Goal: Find specific page/section: Find specific page/section

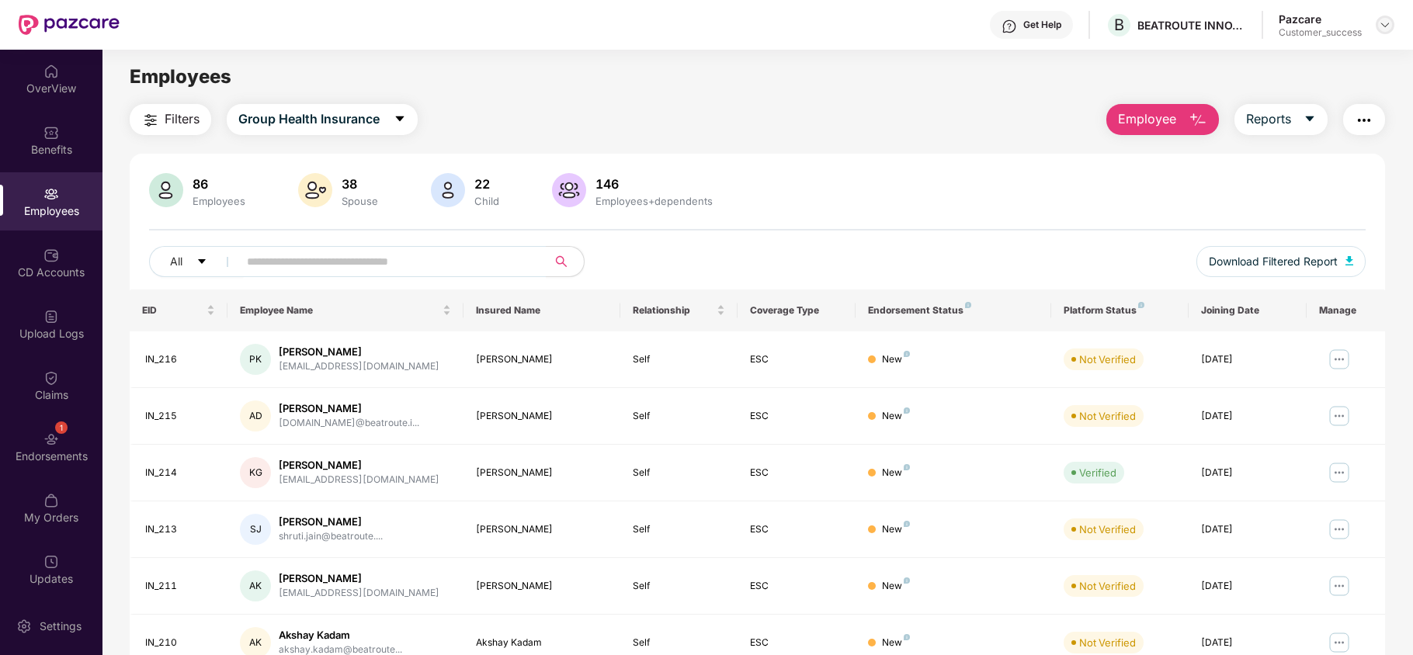
click at [1386, 29] on img at bounding box center [1385, 25] width 12 height 12
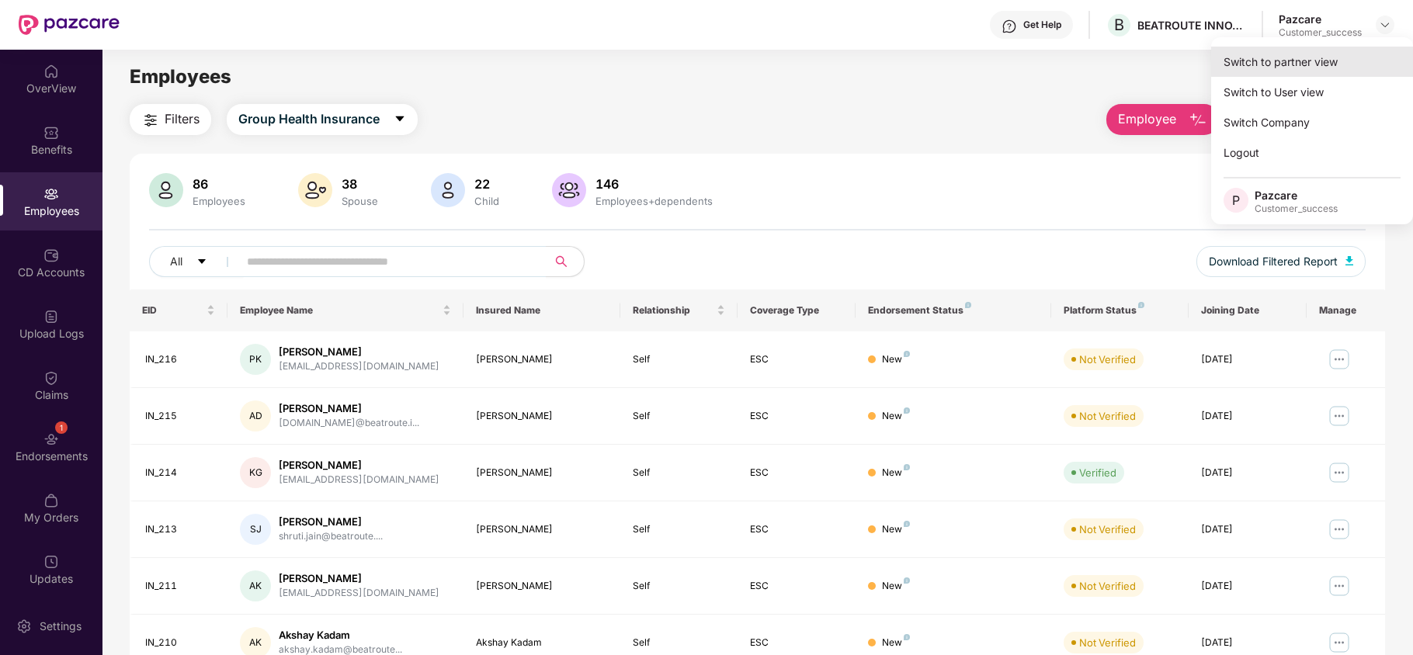
click at [1289, 75] on div "Switch to partner view" at bounding box center [1312, 62] width 202 height 30
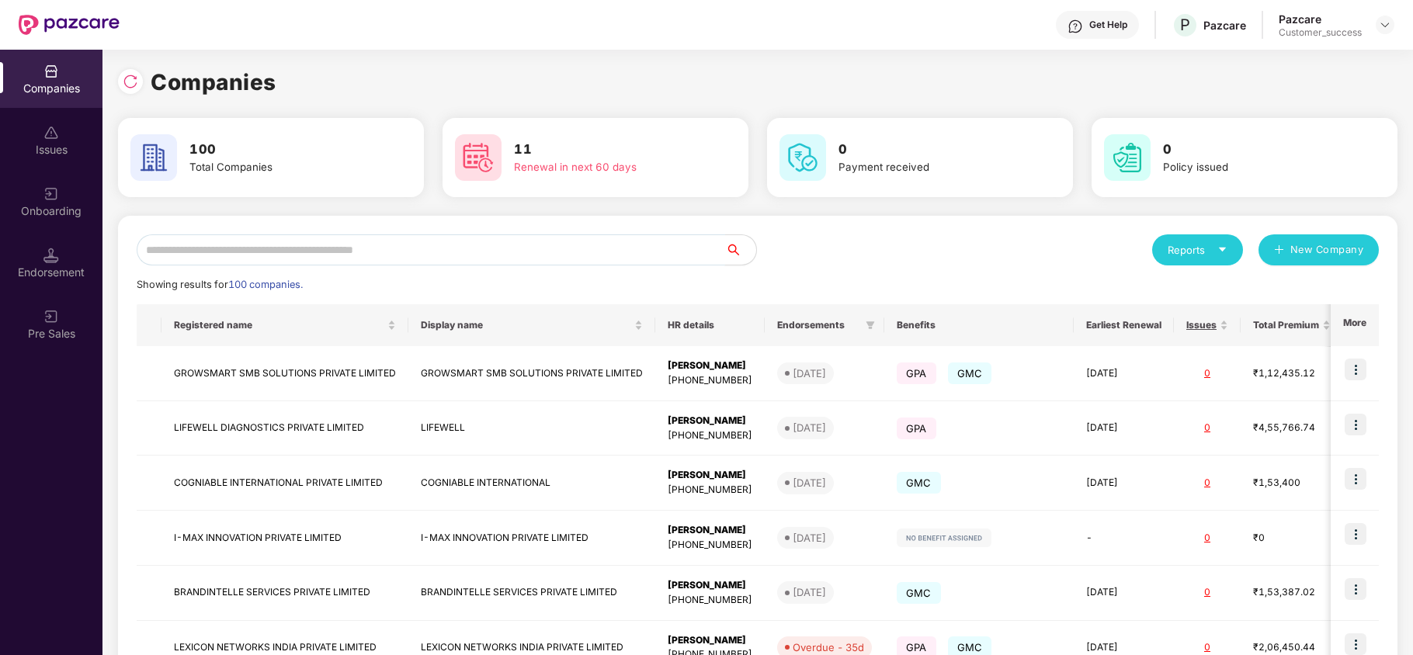
click at [340, 246] on input "text" at bounding box center [431, 249] width 589 height 31
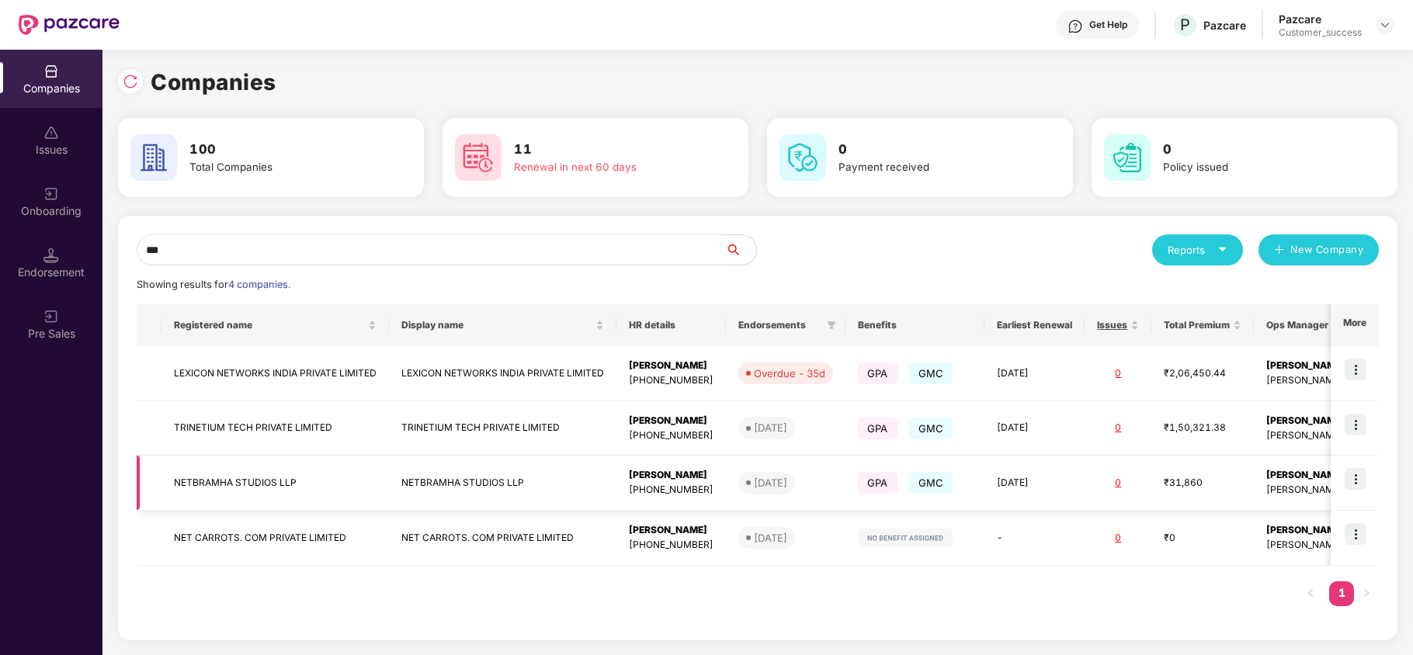
type input "***"
click at [267, 481] on td "NETBRAMHA STUDIOS LLP" at bounding box center [274, 483] width 227 height 55
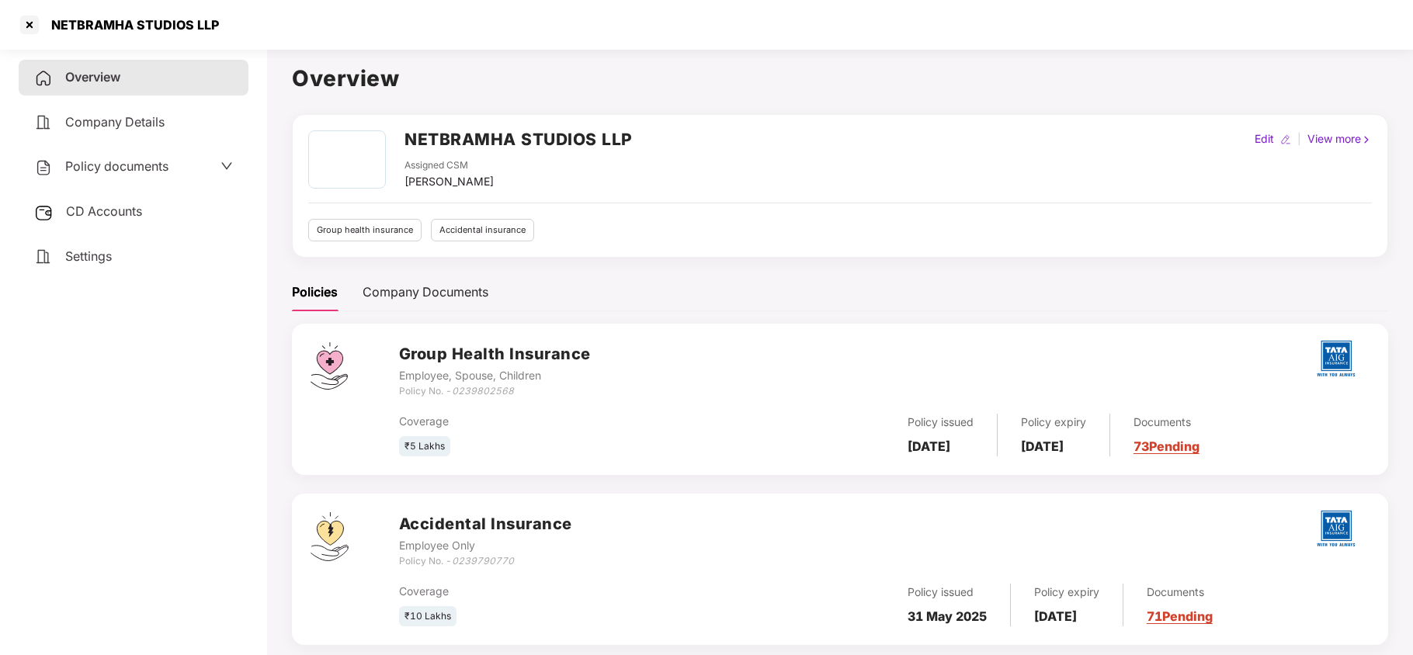
click at [116, 168] on span "Policy documents" at bounding box center [116, 166] width 103 height 16
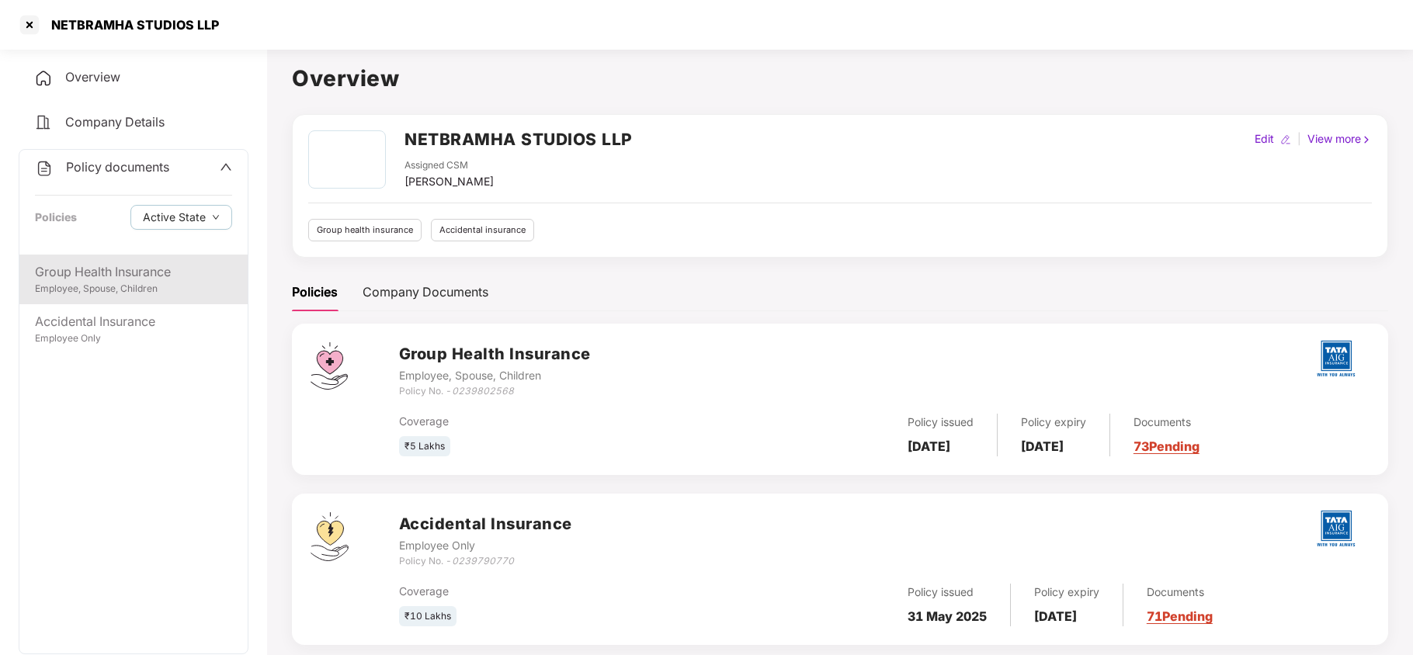
click at [116, 268] on div "Group Health Insurance" at bounding box center [133, 271] width 197 height 19
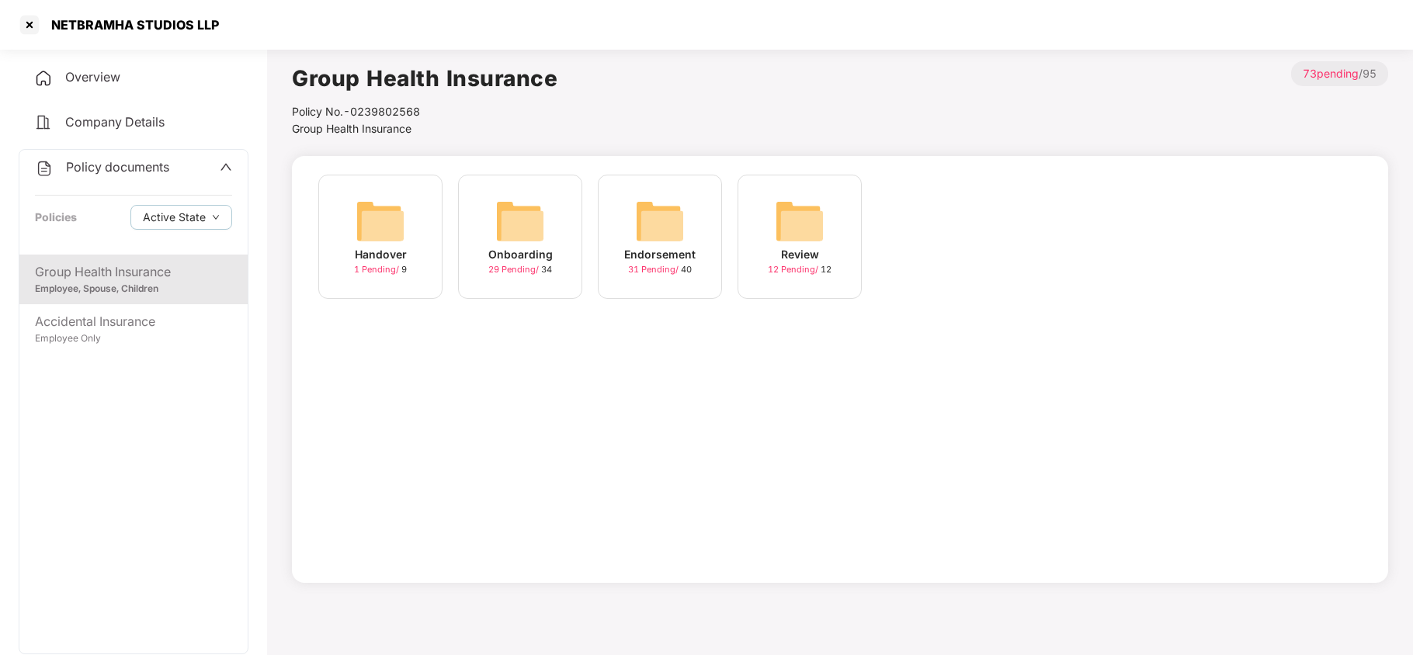
click at [686, 252] on div "Endorsement" at bounding box center [659, 254] width 71 height 17
click at [775, 213] on img at bounding box center [800, 221] width 50 height 50
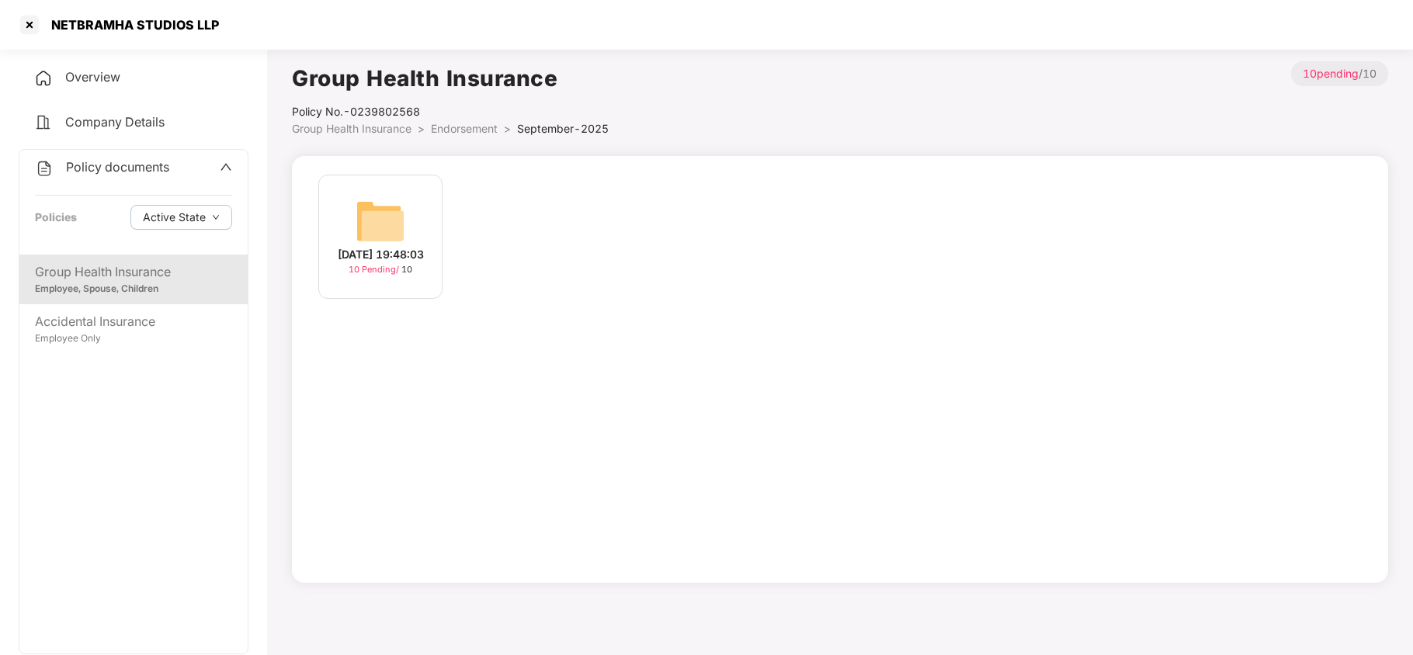
click at [395, 203] on img at bounding box center [381, 221] width 50 height 50
